Goal: Information Seeking & Learning: Find specific fact

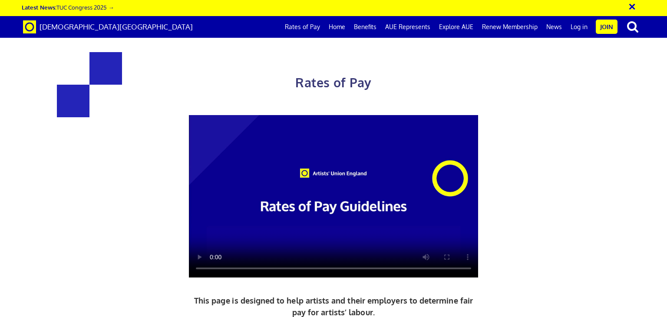
scroll to position [391, 0]
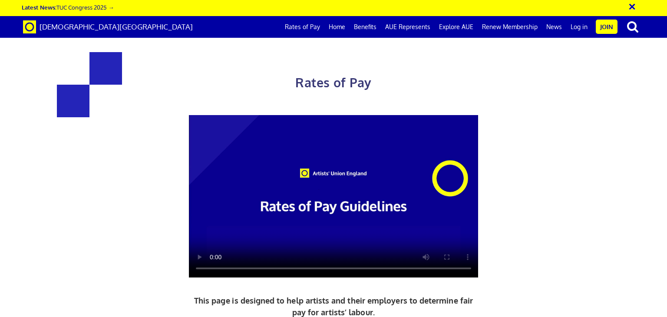
drag, startPoint x: 376, startPoint y: 150, endPoint x: 512, endPoint y: 208, distance: 147.7
copy div "£387.21 a day ½ £212.97 per ½ day £48.40 an hour lead artist/project manager"
